Goal: Find specific page/section: Find specific page/section

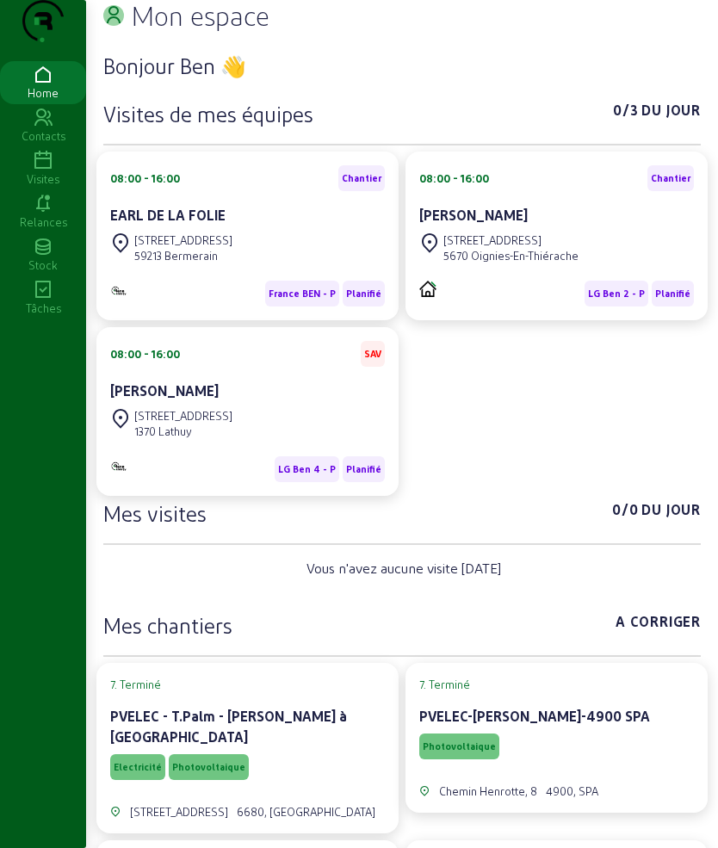
click at [33, 187] on div "Visites" at bounding box center [43, 178] width 86 height 15
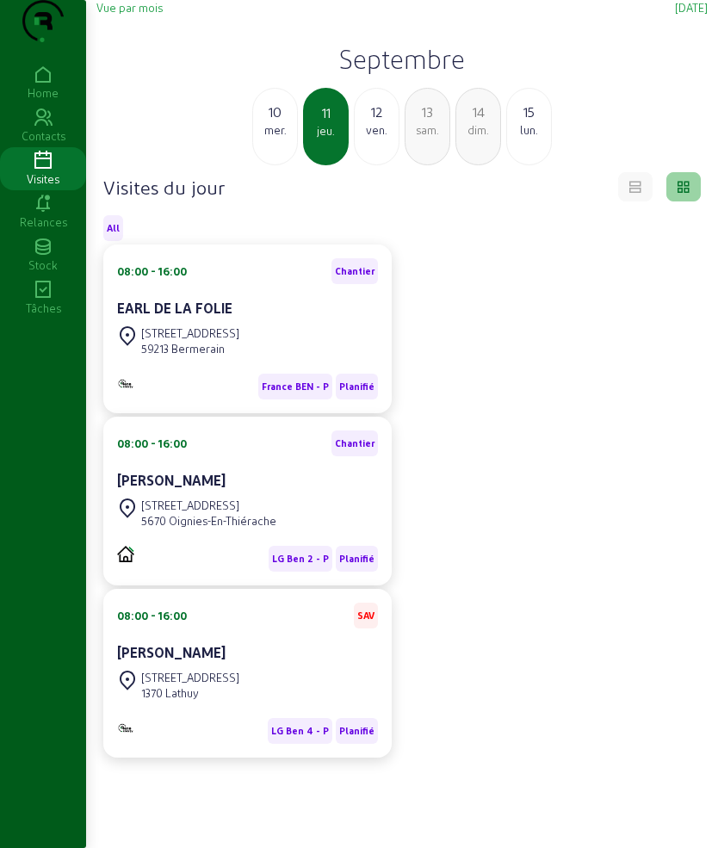
click at [382, 122] on div "12" at bounding box center [377, 112] width 44 height 21
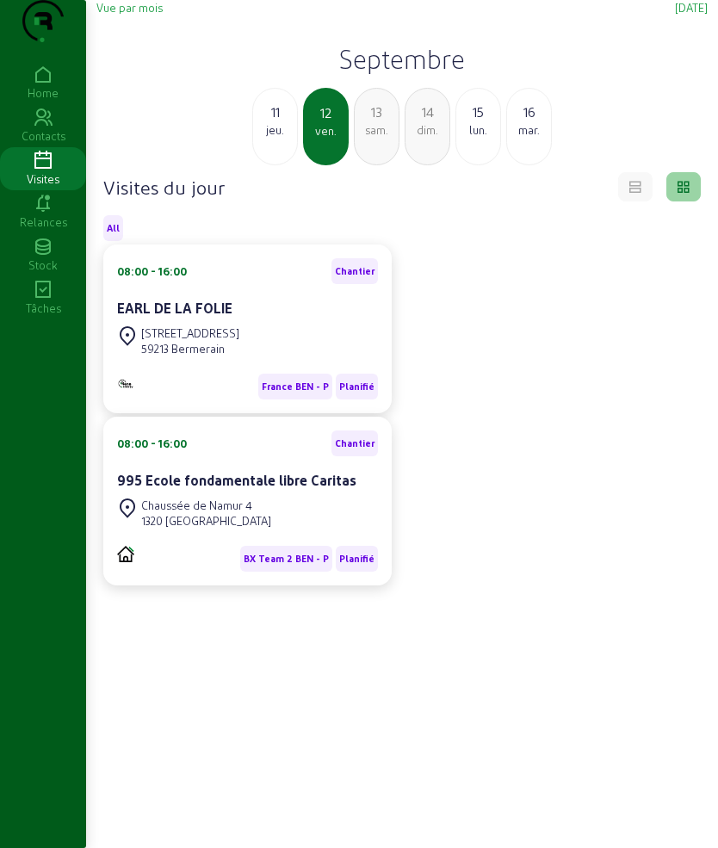
click at [282, 138] on div "jeu." at bounding box center [275, 129] width 44 height 15
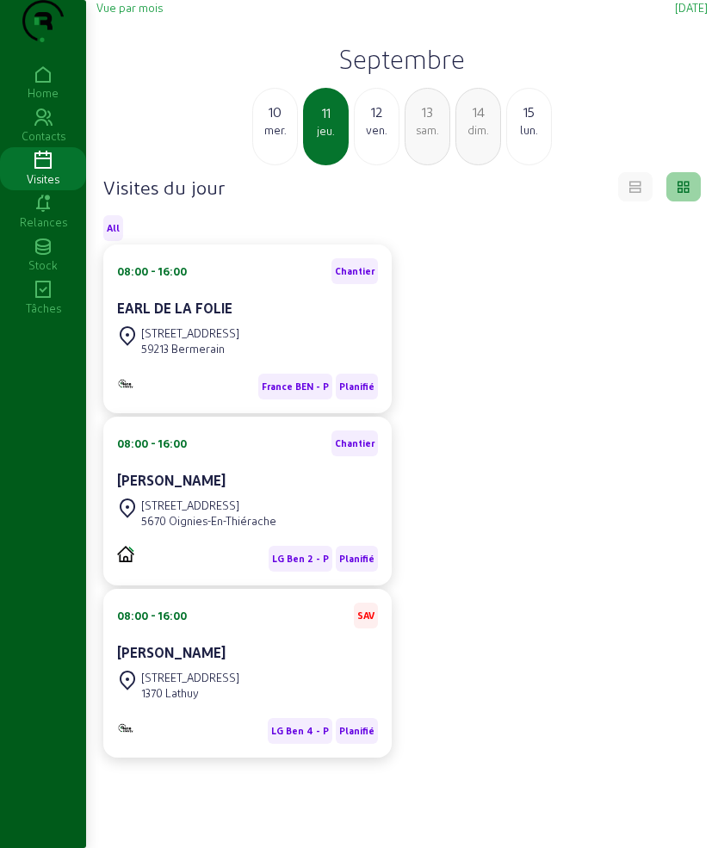
click at [363, 138] on div "ven." at bounding box center [377, 129] width 44 height 15
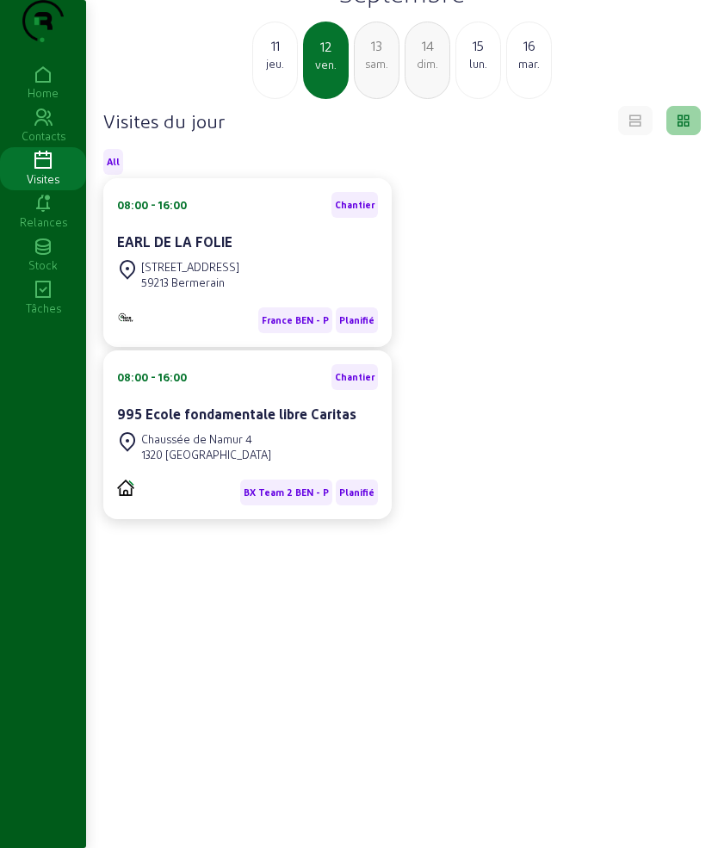
scroll to position [121, 0]
